Goal: Obtain resource: Download file/media

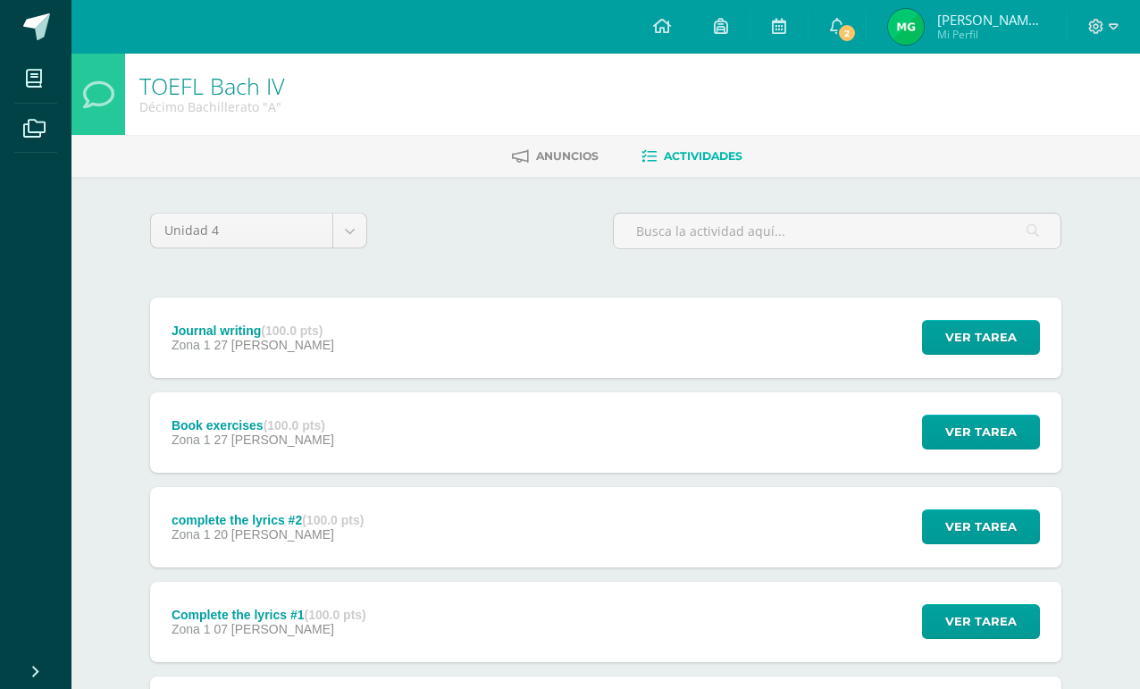
click at [670, 31] on icon at bounding box center [662, 26] width 18 height 16
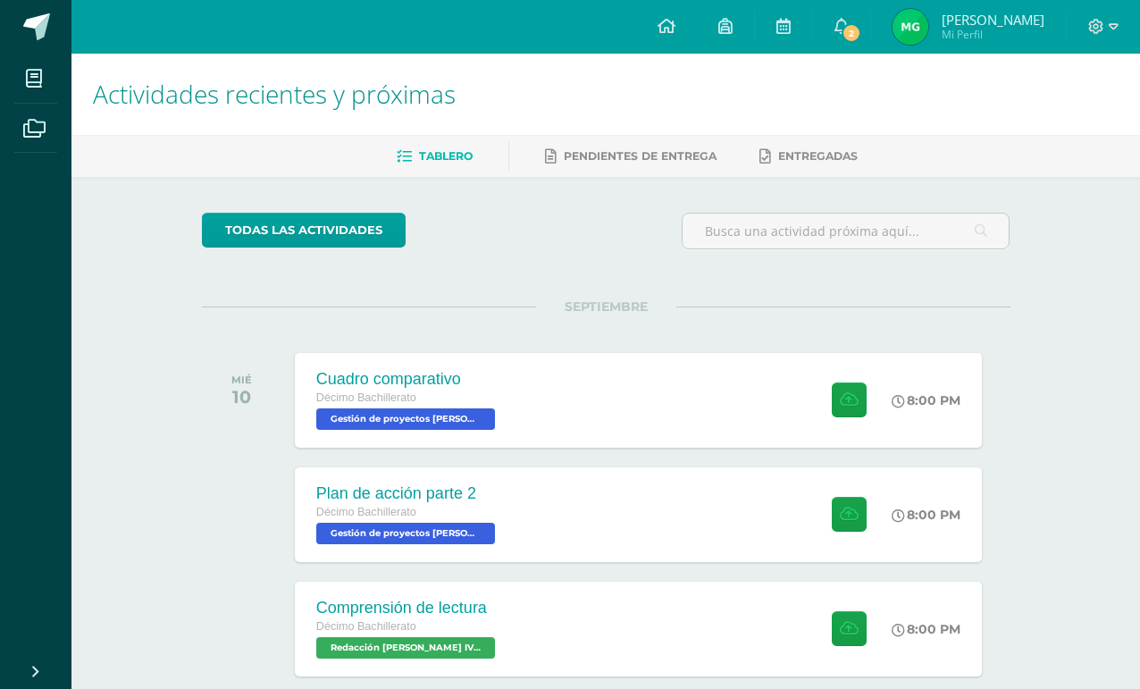
click at [670, 369] on div "Cuadro comparativo Décimo Bachillerato Gestión de proyectos Bach IV 'A' 8:00 PM…" at bounding box center [638, 400] width 687 height 95
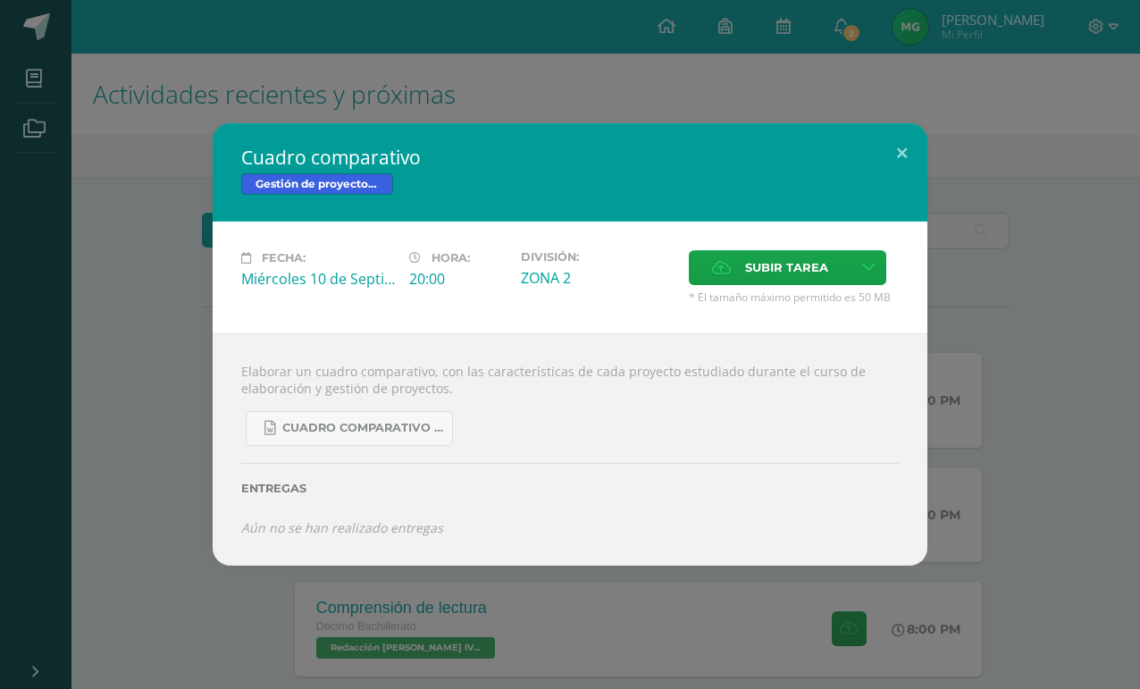
click at [386, 438] on link "Cuadro comparativo de proyectos.docx" at bounding box center [349, 428] width 207 height 35
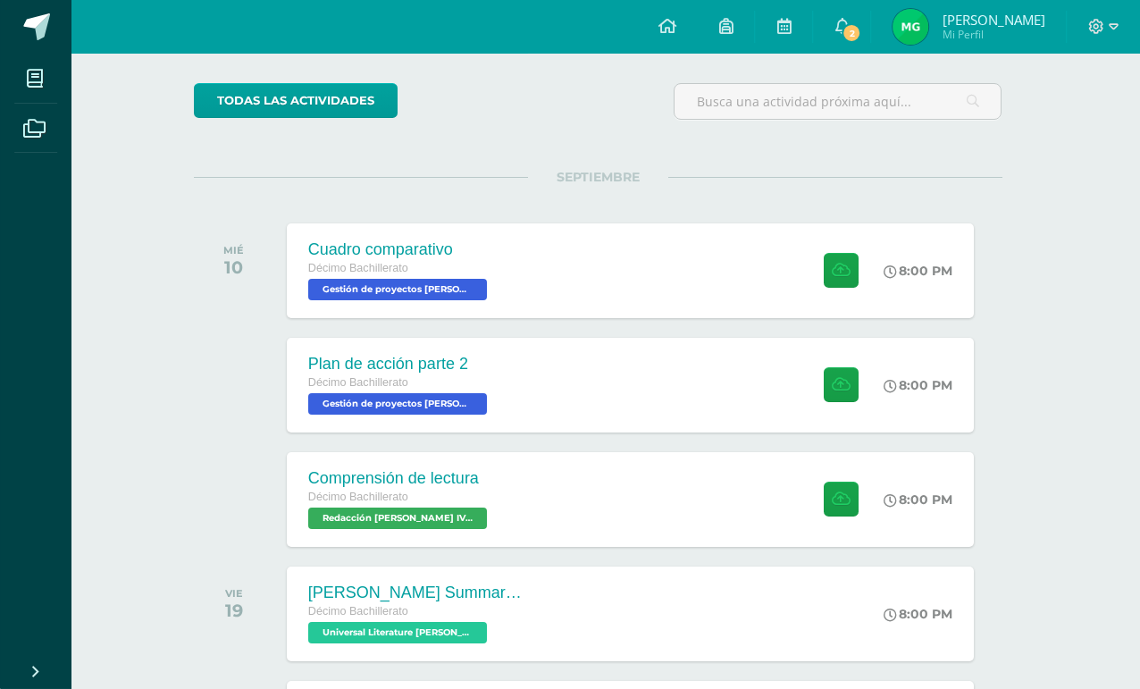
scroll to position [141, 13]
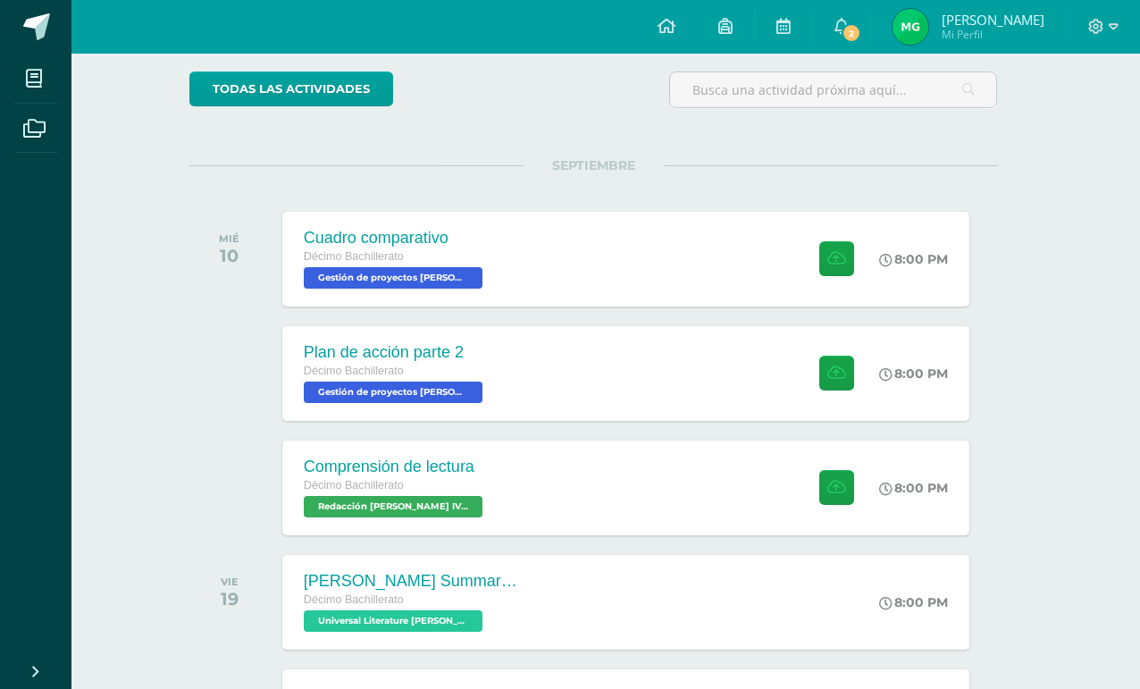
click at [681, 362] on div "Plan de acción parte 2 Décimo Bachillerato Gestión de proyectos Bach IV 'A' 8:0…" at bounding box center [625, 373] width 687 height 95
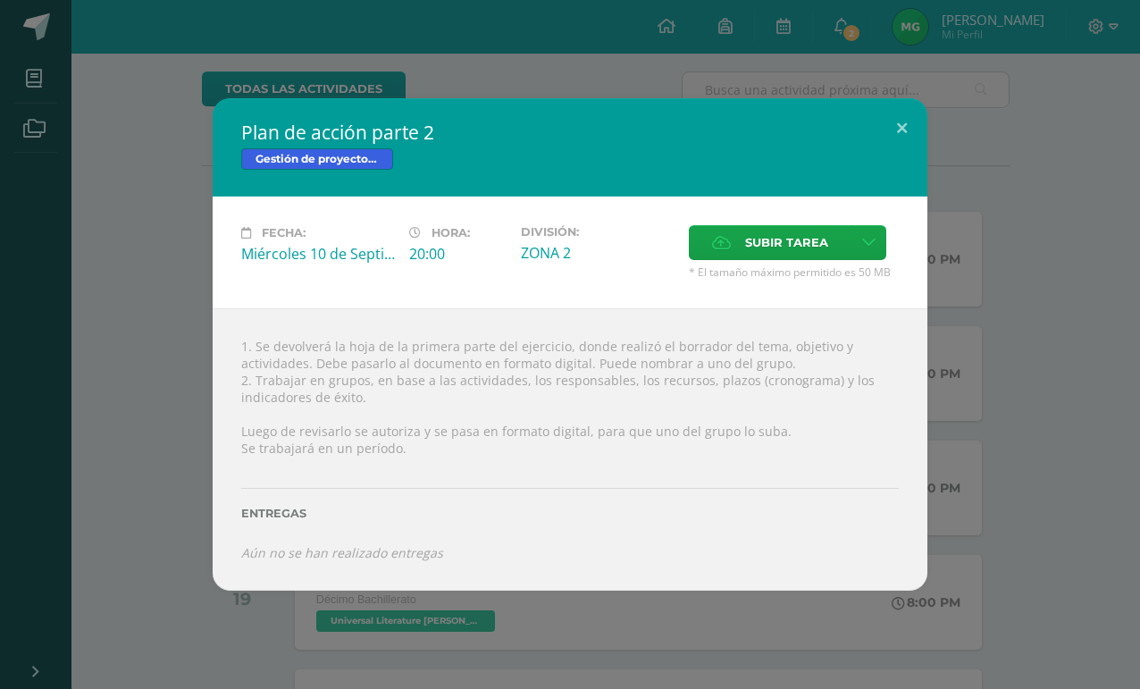
click at [951, 180] on div "Plan de acción parte 2 Gestión de proyectos Bach IV Fecha: Miércoles 10 de Sept…" at bounding box center [569, 344] width 1125 height 492
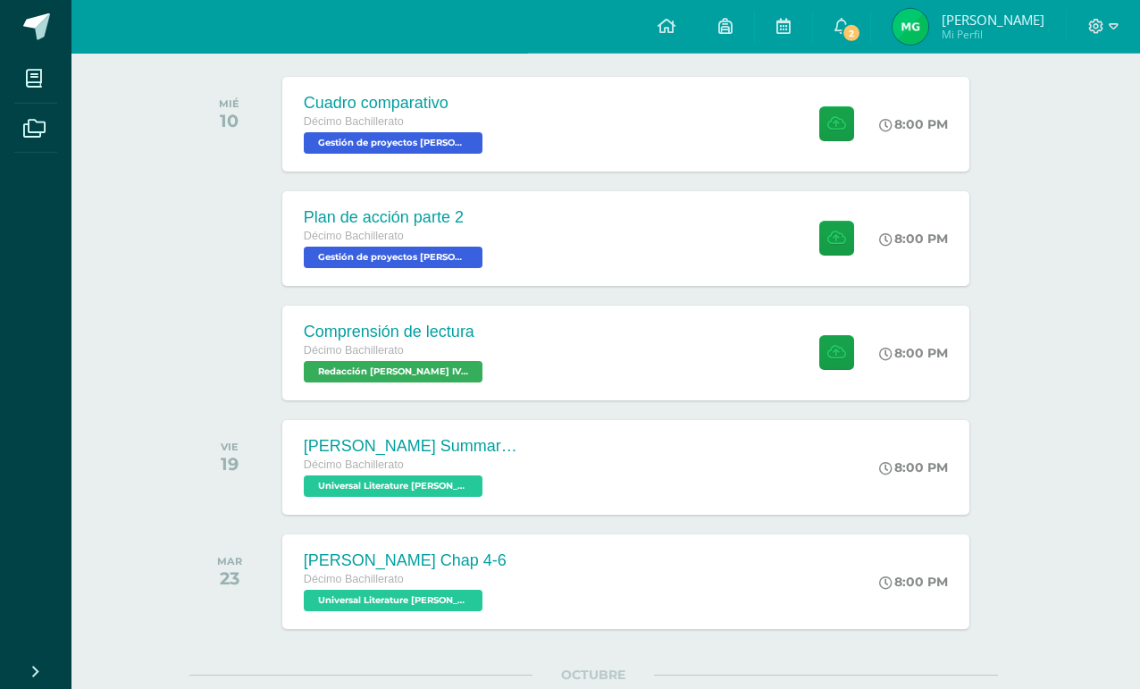
scroll to position [276, 13]
click at [735, 338] on div "Comprensión de lectura Décimo Bachillerato Redacción Bach IV 'A' 8:00 PM Compre…" at bounding box center [625, 352] width 687 height 95
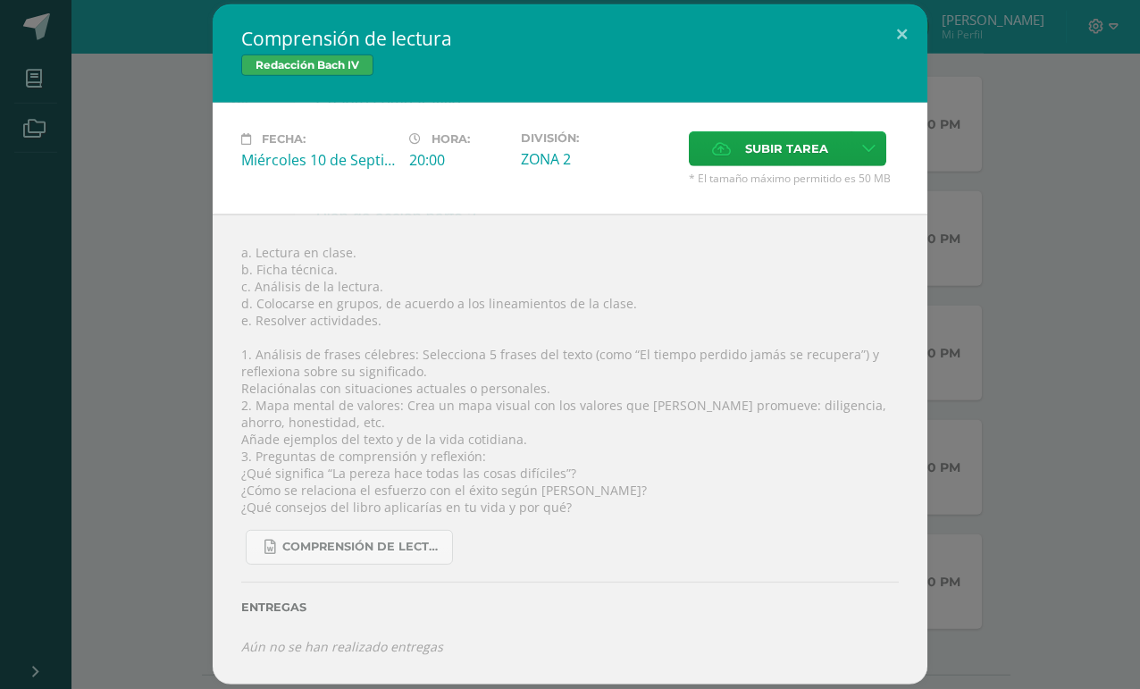
click at [952, 254] on div "Comprensión de lectura Redacción Bach IV Fecha: Miércoles 10 de Septiembre Hora…" at bounding box center [569, 344] width 1125 height 680
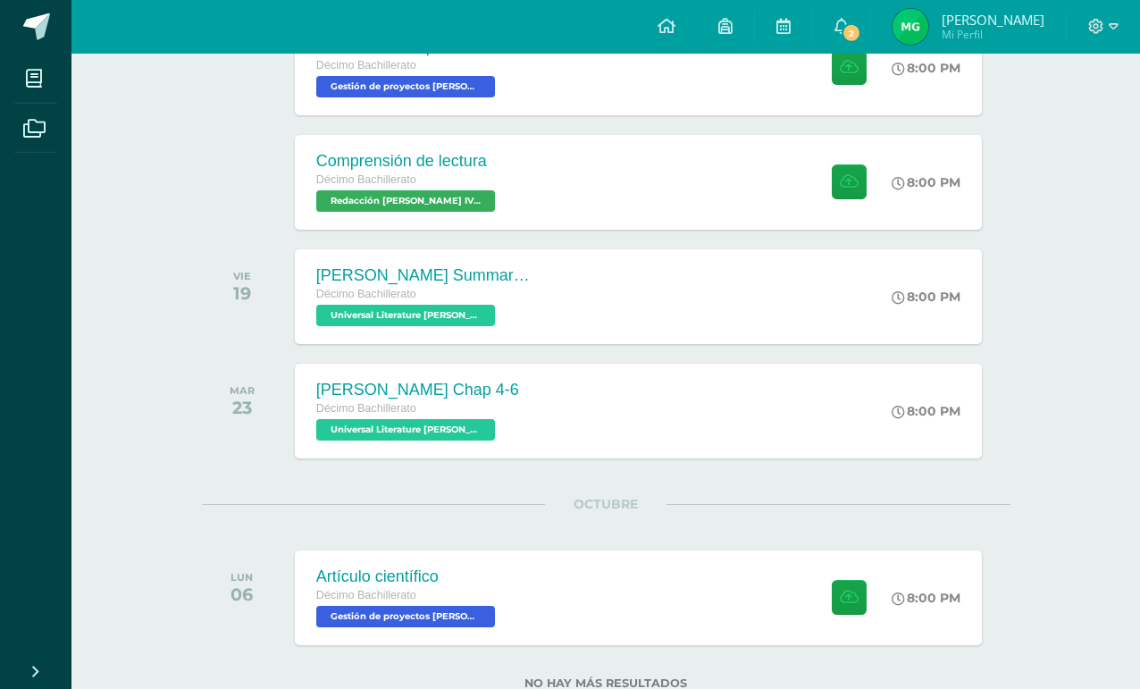
scroll to position [440, 3]
